Goal: Communication & Community: Ask a question

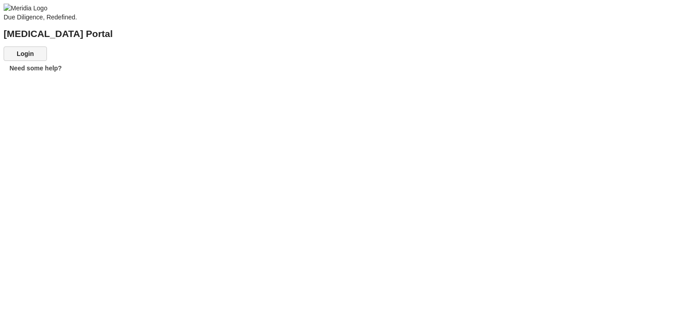
click at [47, 61] on button "Login" at bounding box center [25, 53] width 43 height 14
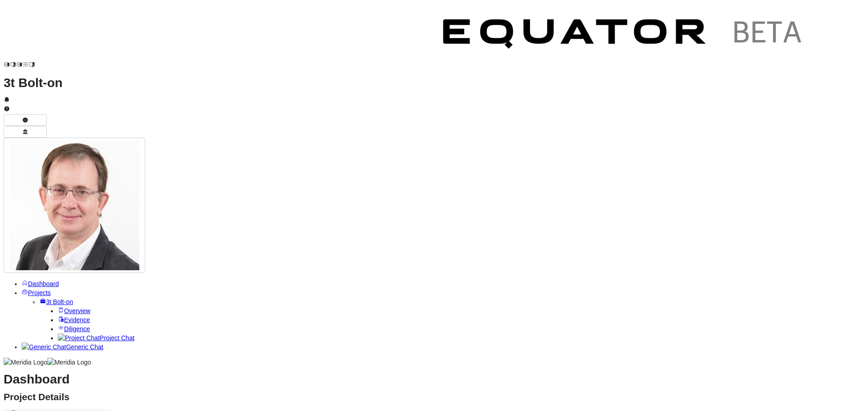
scroll to position [399, 0]
click at [66, 310] on span "Generic Chat" at bounding box center [84, 346] width 37 height 7
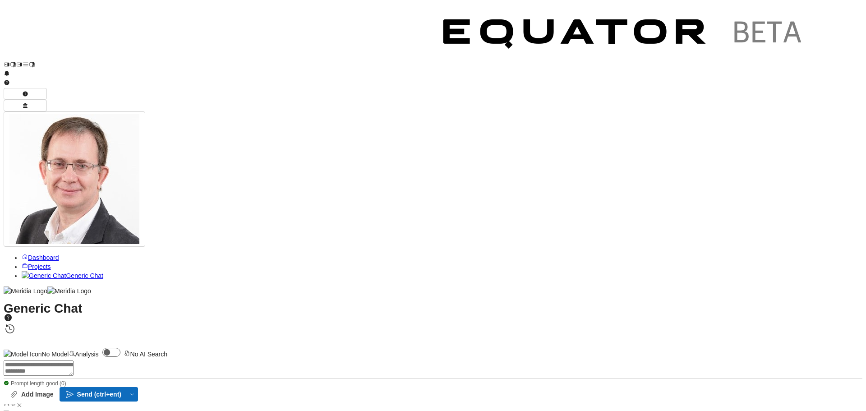
click at [74, 310] on textarea at bounding box center [39, 367] width 70 height 15
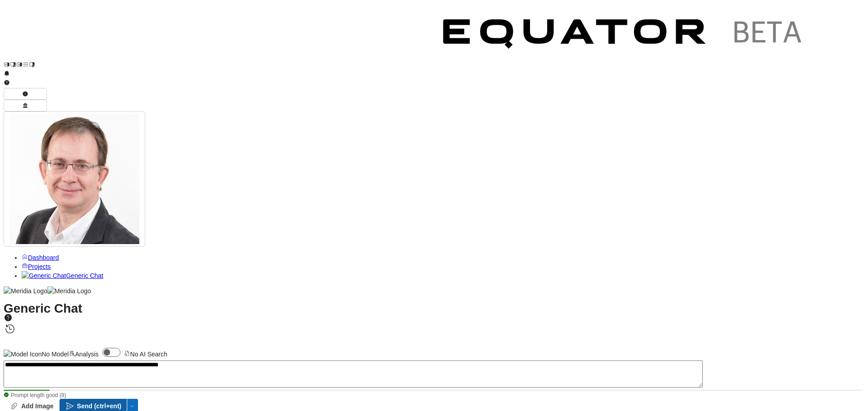
type textarea "**********"
click at [121, 310] on span "Send (ctrl+ent)" at bounding box center [99, 406] width 44 height 9
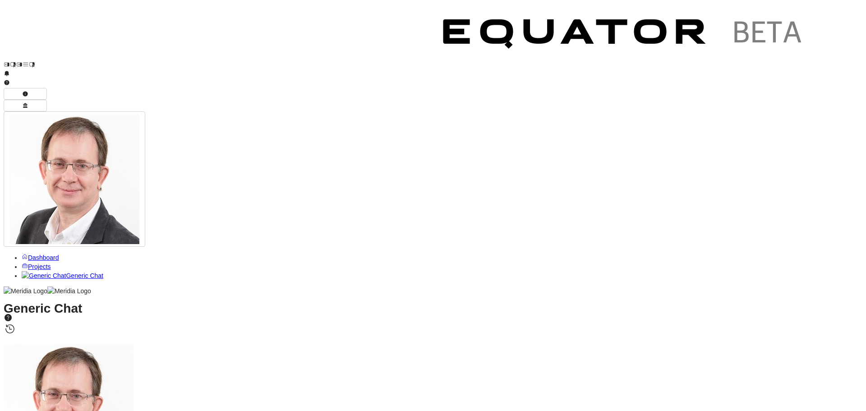
drag, startPoint x: 509, startPoint y: 366, endPoint x: 563, endPoint y: 368, distance: 54.2
type textarea "**********"
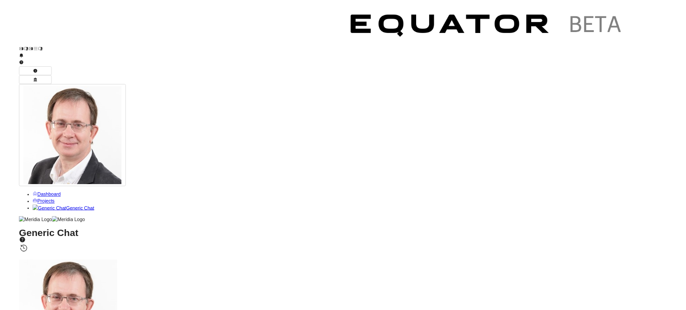
scroll to position [-180, 0]
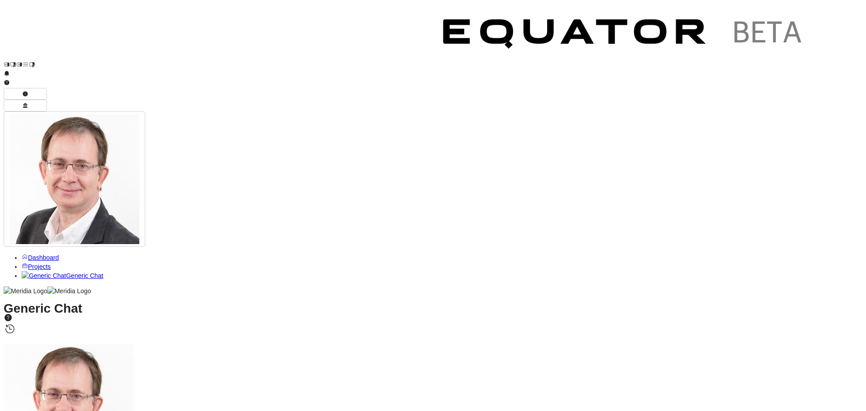
drag, startPoint x: 480, startPoint y: 180, endPoint x: 166, endPoint y: 176, distance: 313.6
copy p "Summarise the services provided by 3t training together with any available info…"
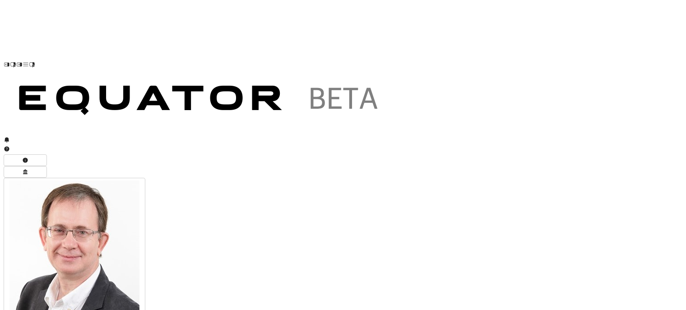
scroll to position [-282, 0]
